Goal: Information Seeking & Learning: Learn about a topic

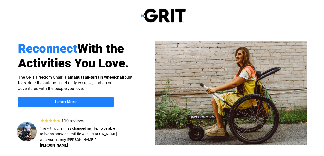
select select "US"
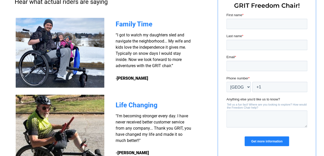
scroll to position [519, 0]
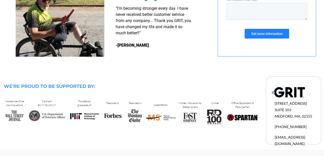
click at [261, 34] on input "Get more information" at bounding box center [267, 34] width 44 height 10
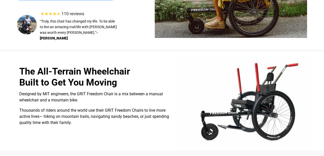
scroll to position [0, 0]
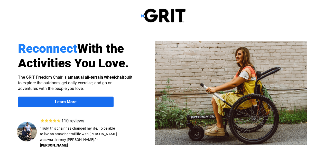
click at [75, 100] on strong "Learn More" at bounding box center [66, 102] width 22 height 5
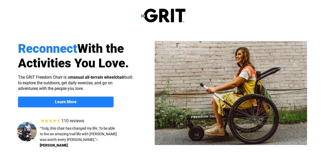
scroll to position [399, 0]
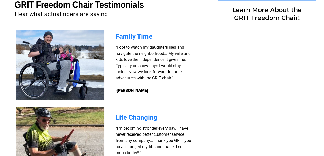
select select "US"
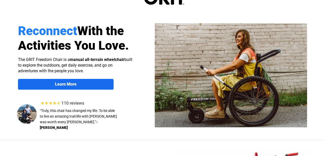
scroll to position [0, 0]
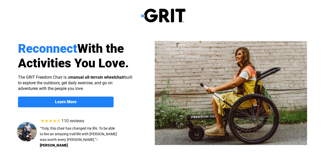
click at [183, 70] on img at bounding box center [231, 93] width 152 height 104
click at [205, 68] on img at bounding box center [231, 93] width 152 height 104
select select "US"
